Goal: Find specific page/section: Find specific page/section

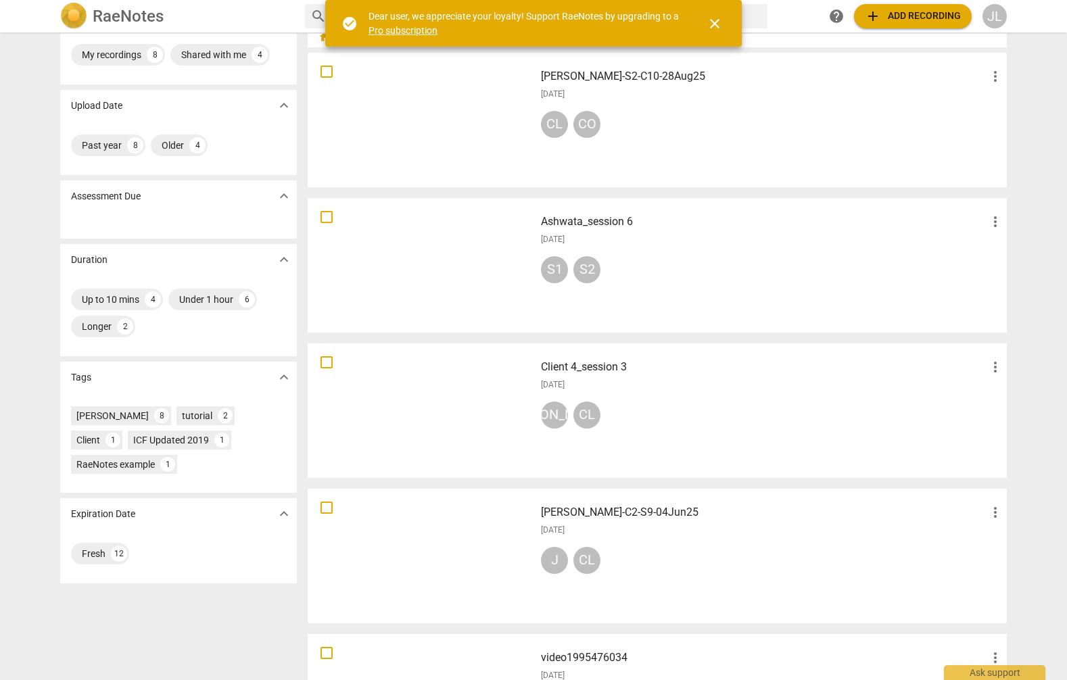
scroll to position [68, 0]
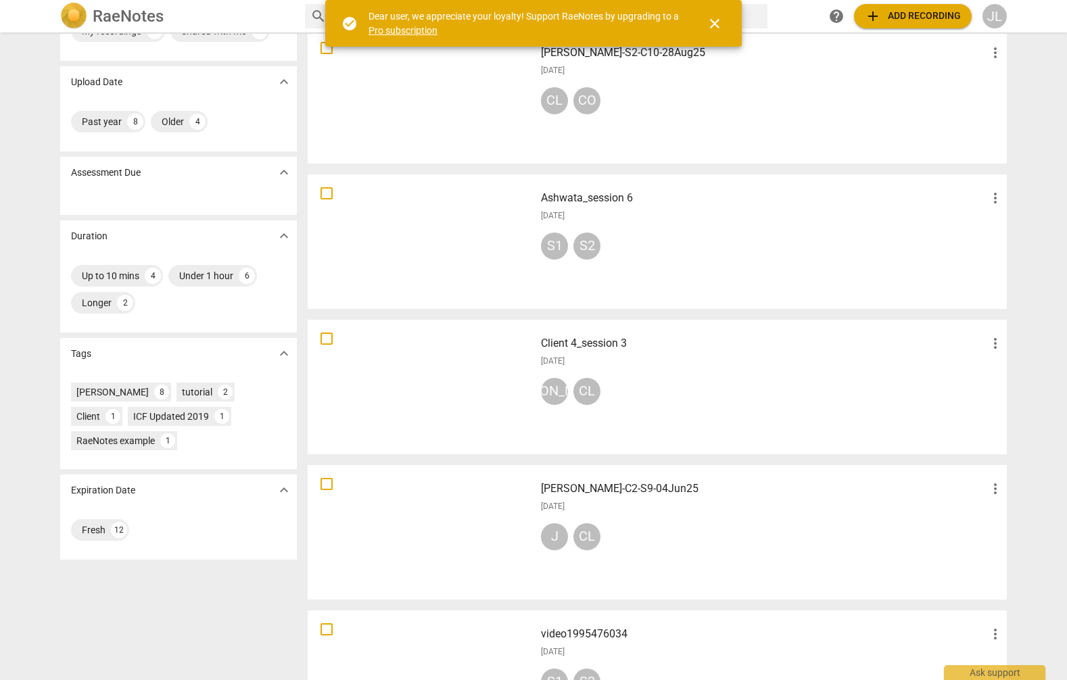
click at [621, 491] on h3 "[PERSON_NAME]-C2-S9-04Jun25" at bounding box center [764, 489] width 446 height 16
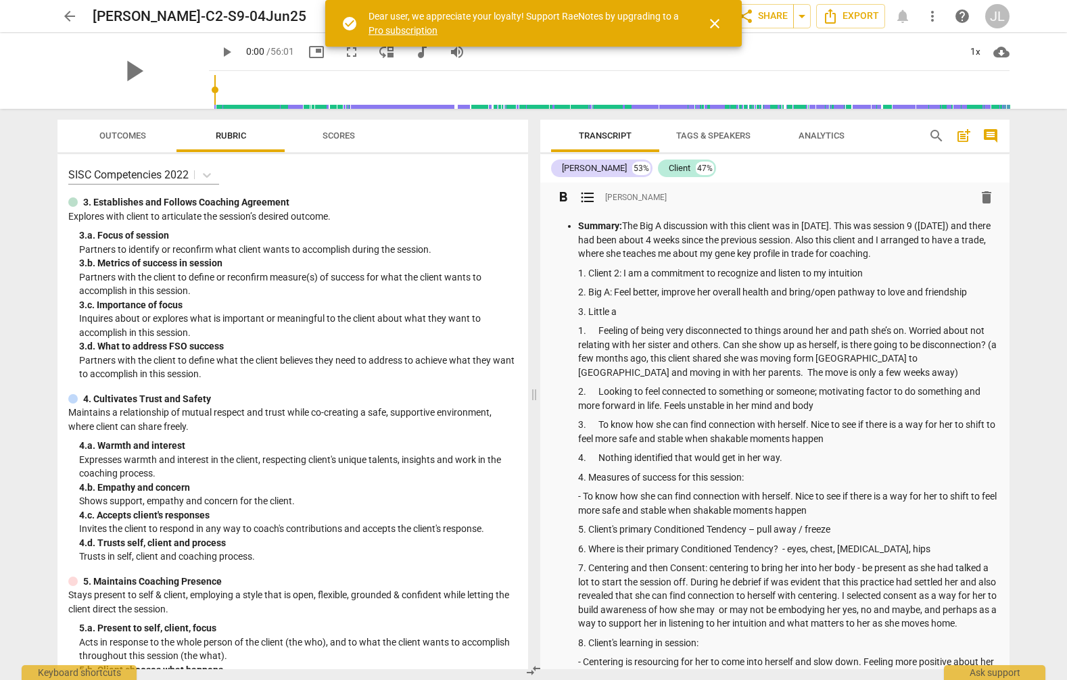
click at [586, 199] on span "format_list_bulleted" at bounding box center [587, 197] width 16 height 16
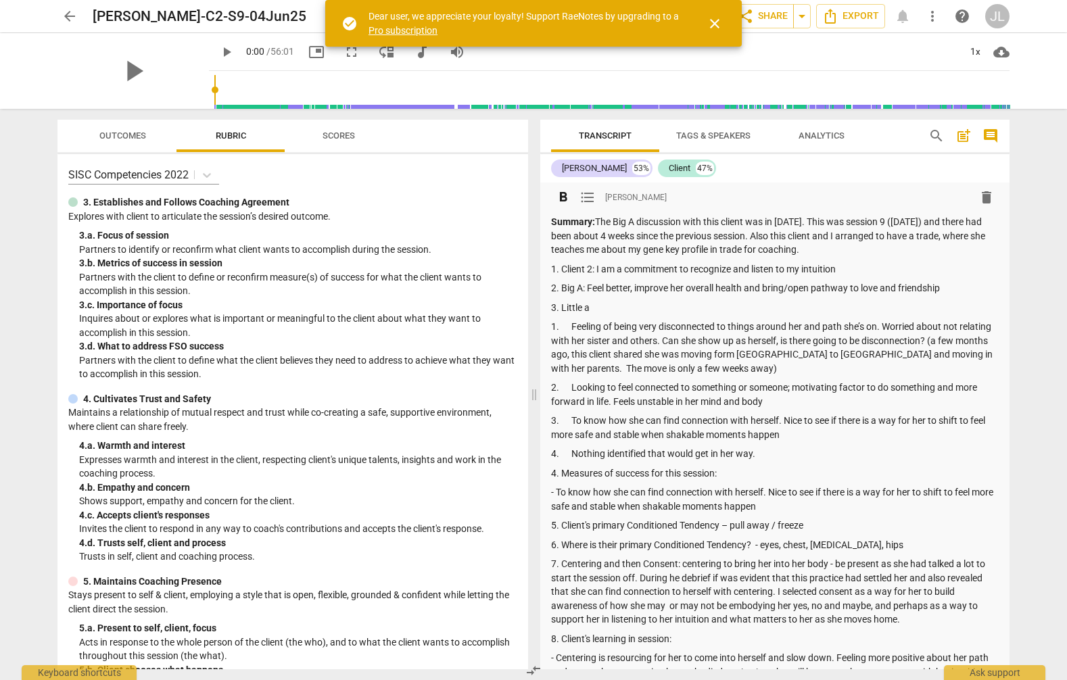
click at [586, 199] on span "format_list_bulleted" at bounding box center [587, 197] width 16 height 16
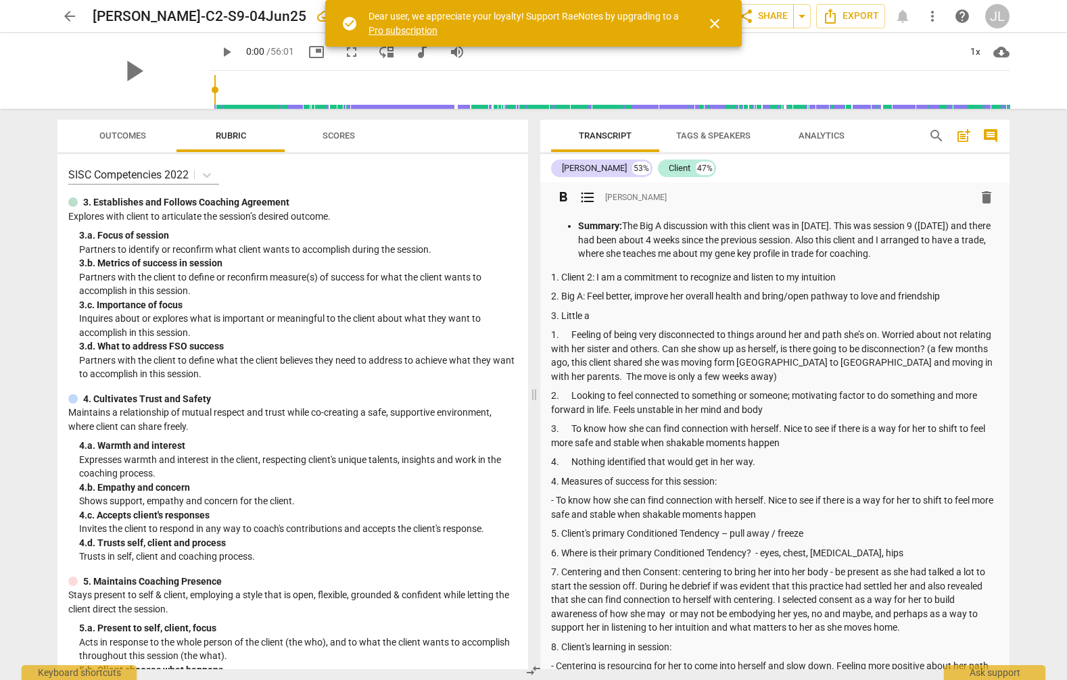
click at [589, 196] on span "format_list_bulleted" at bounding box center [587, 197] width 16 height 16
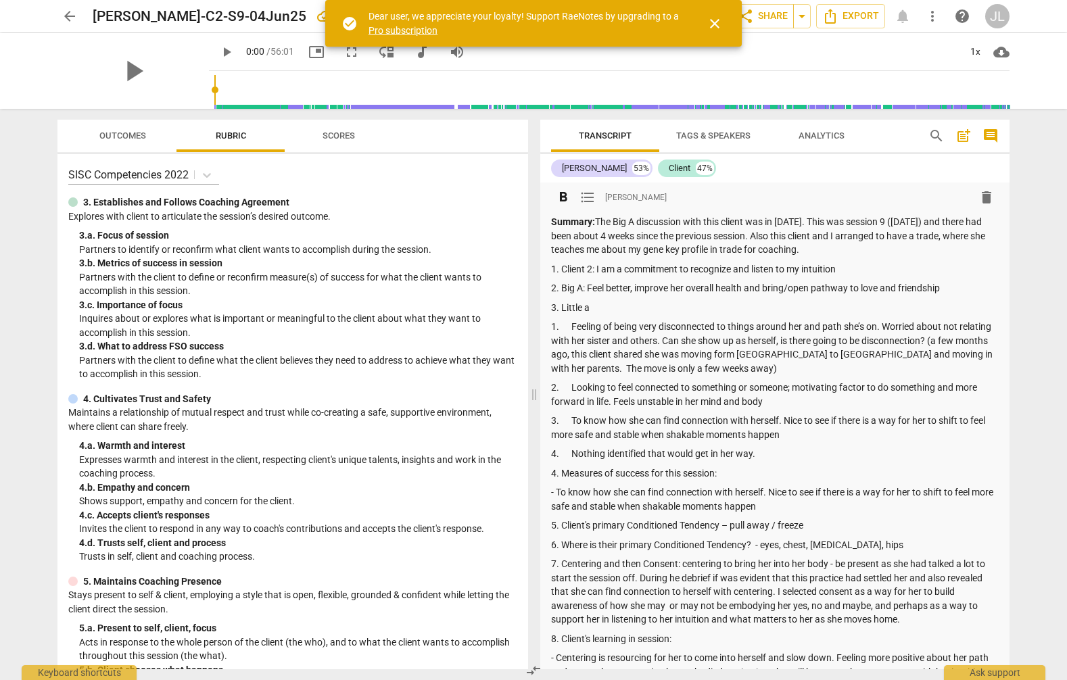
drag, startPoint x: 708, startPoint y: 20, endPoint x: 698, endPoint y: 25, distance: 10.6
click at [708, 20] on span "close" at bounding box center [714, 24] width 16 height 16
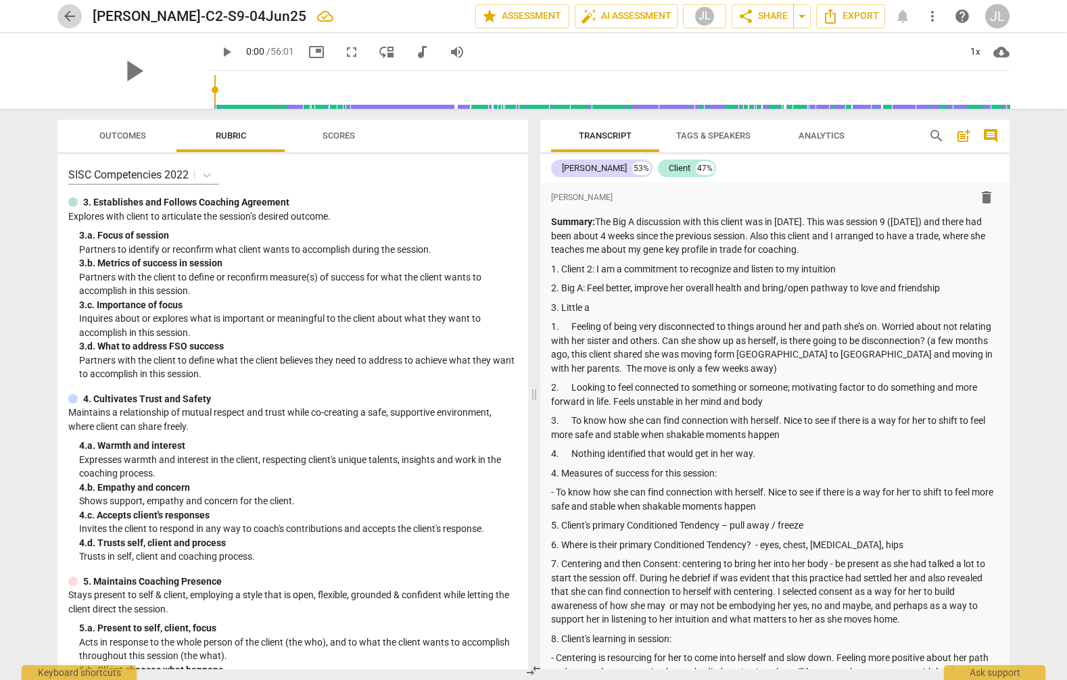
click at [68, 12] on span "arrow_back" at bounding box center [70, 16] width 16 height 16
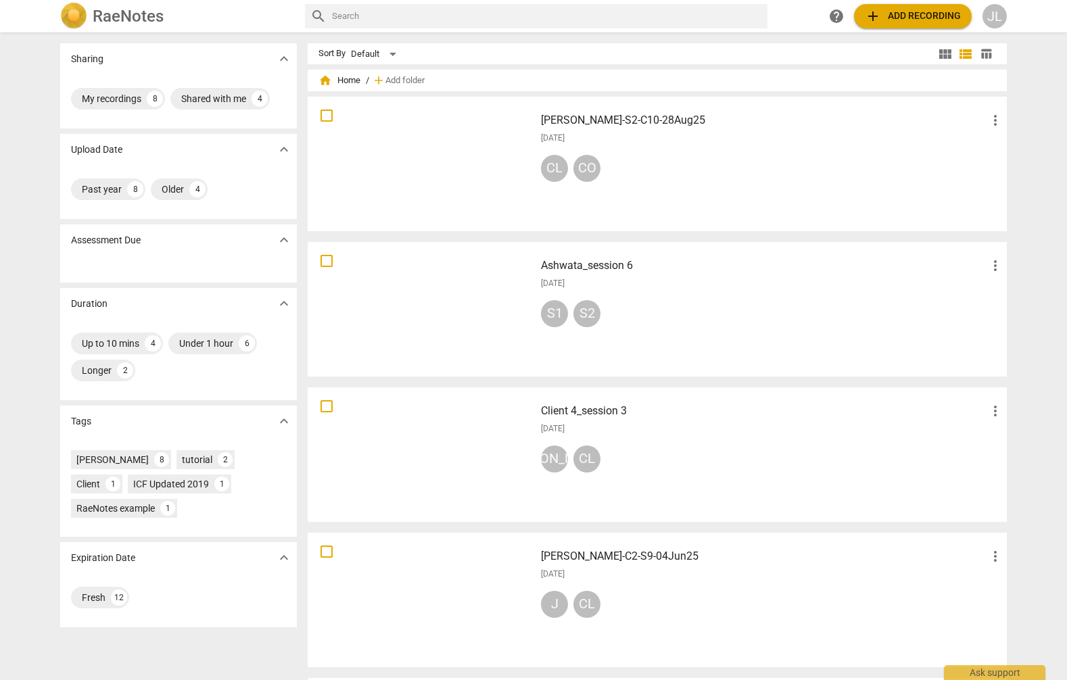
click at [588, 119] on h3 "[PERSON_NAME]-S2-C10-28Aug25" at bounding box center [764, 120] width 446 height 16
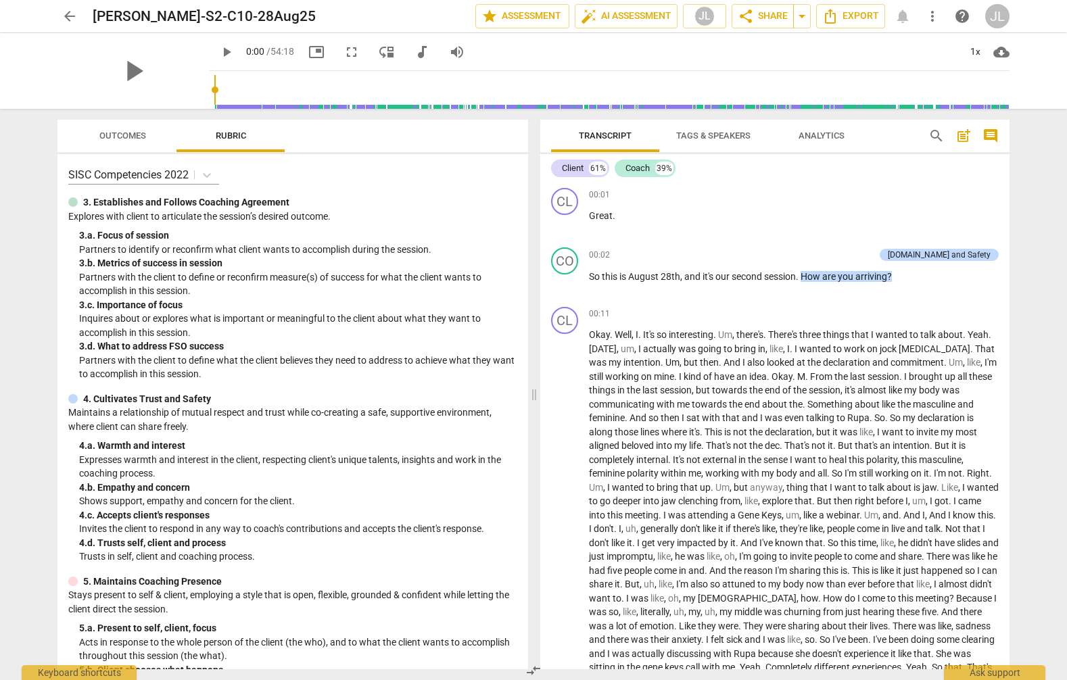
click at [964, 136] on span "post_add" at bounding box center [963, 136] width 16 height 16
